Goal: Information Seeking & Learning: Find specific page/section

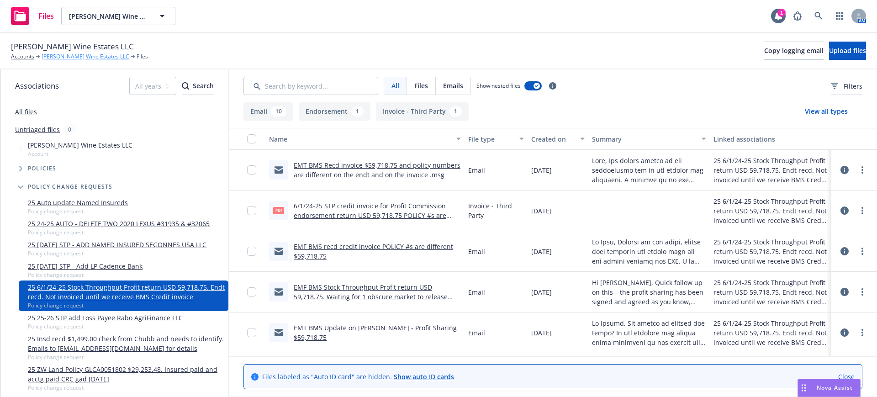
click at [68, 55] on link "[PERSON_NAME] Wine Estates LLC" at bounding box center [86, 57] width 88 height 8
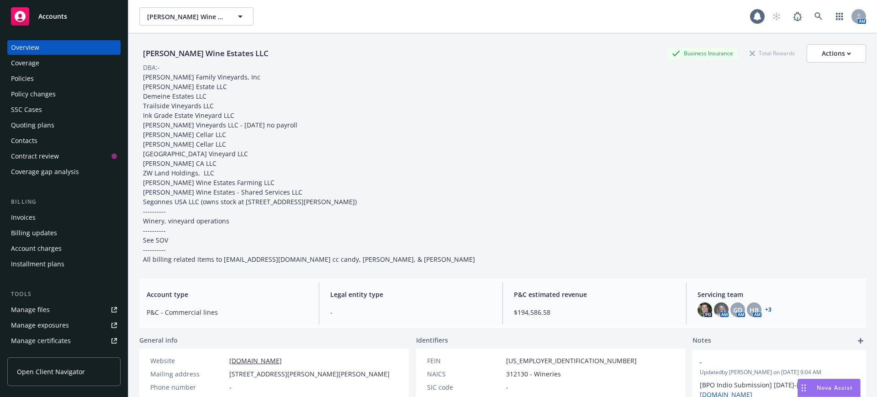
click at [18, 75] on div "Policies" at bounding box center [22, 78] width 23 height 15
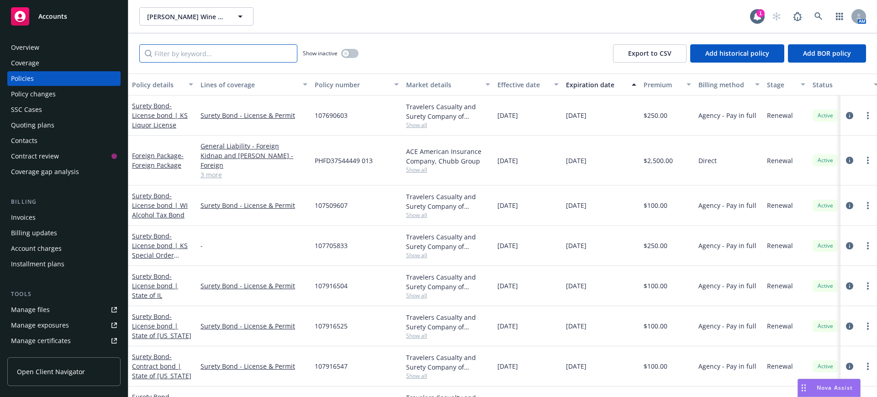
click at [195, 57] on input "Filter by keyword..." at bounding box center [218, 53] width 158 height 18
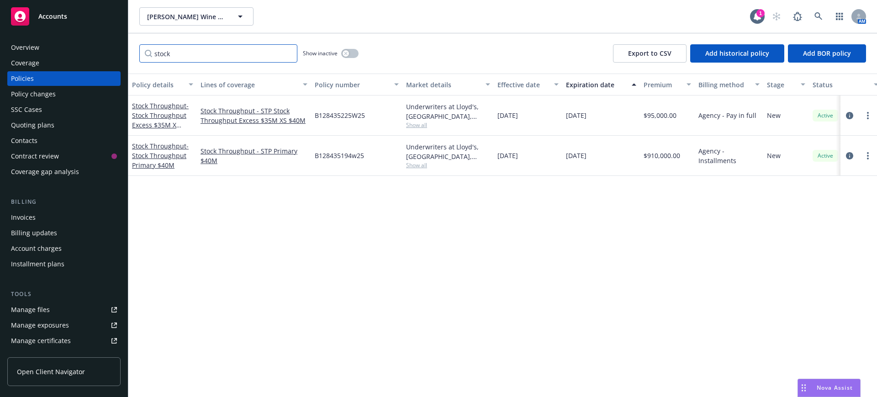
type input "stock"
click at [155, 152] on span "- Stock Throughput Primary $40M" at bounding box center [160, 156] width 57 height 28
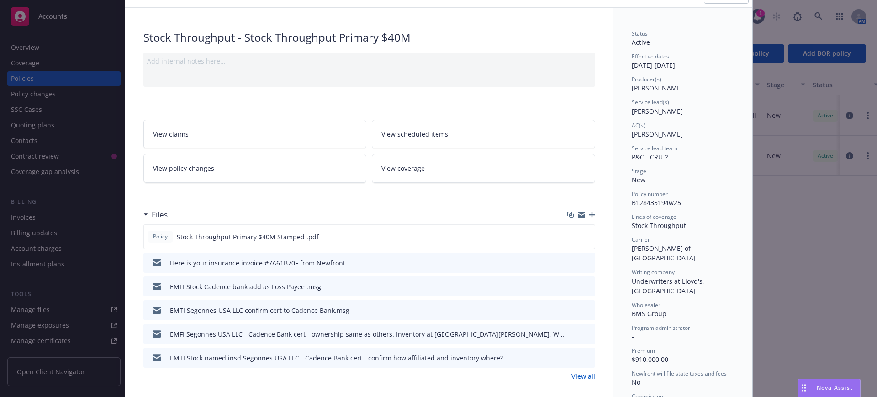
scroll to position [114, 0]
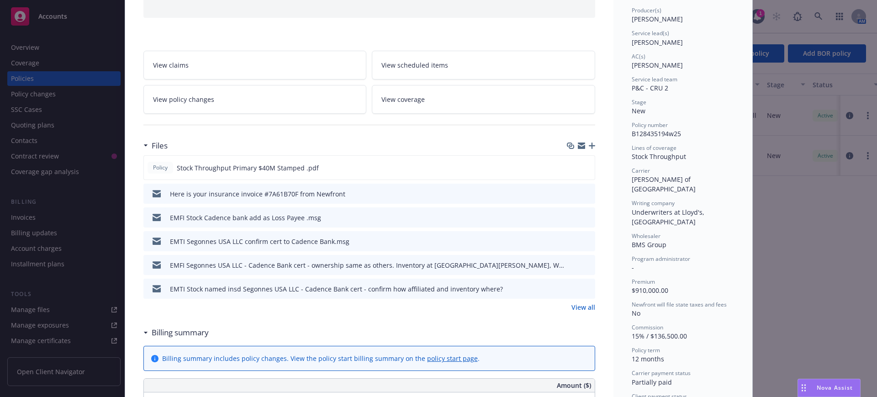
click at [579, 309] on link "View all" at bounding box center [584, 307] width 24 height 10
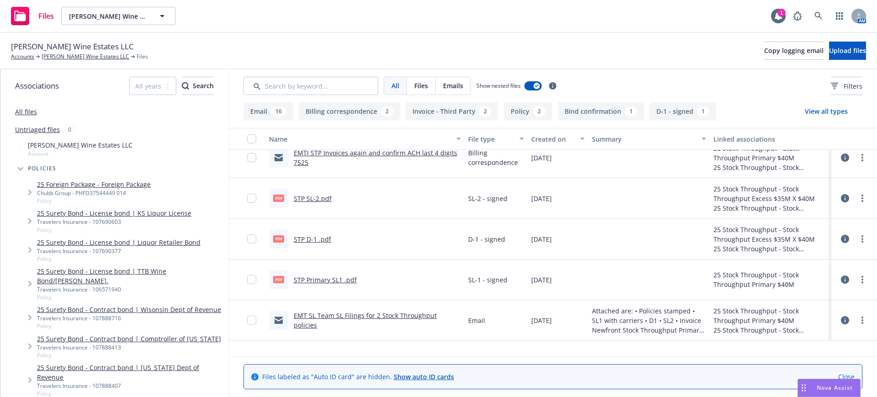
scroll to position [571, 0]
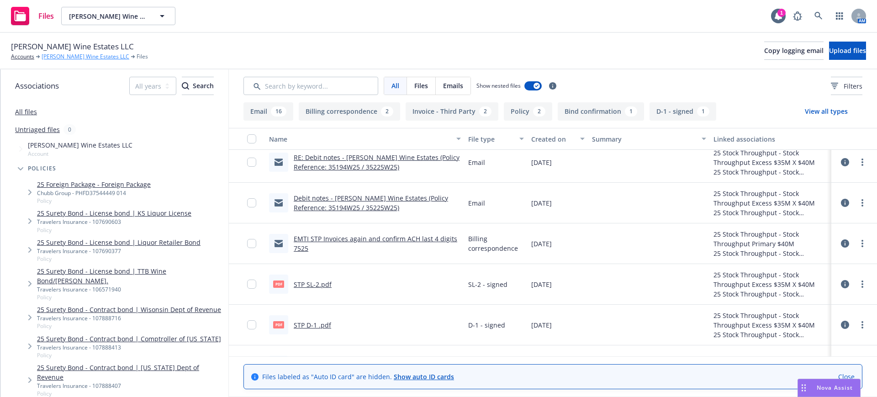
click at [49, 55] on link "[PERSON_NAME] Wine Estates LLC" at bounding box center [86, 57] width 88 height 8
